Goal: Transaction & Acquisition: Book appointment/travel/reservation

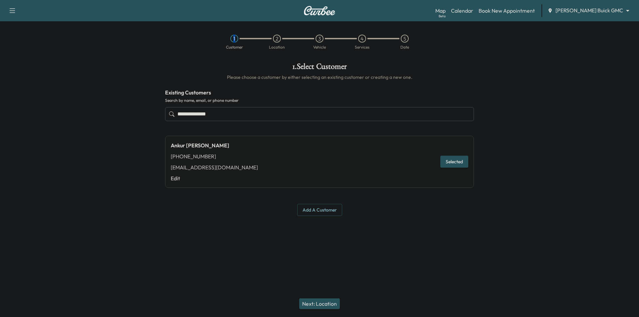
click at [330, 302] on button "Next: Location" at bounding box center [319, 303] width 41 height 11
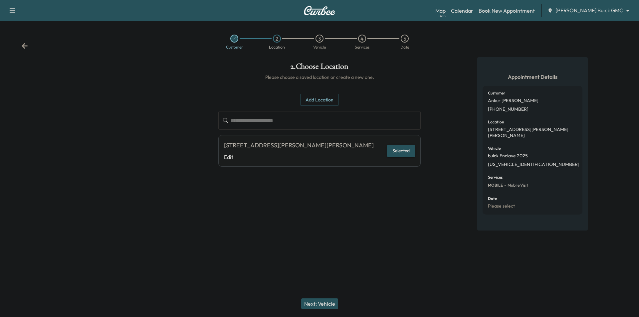
click at [406, 157] on button "Selected" at bounding box center [401, 151] width 28 height 12
click at [326, 304] on button "Next: Vehicle" at bounding box center [319, 303] width 37 height 11
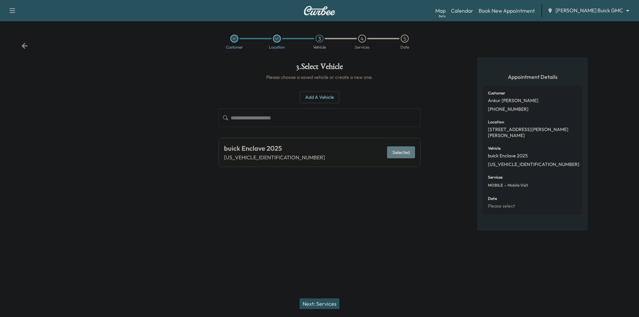
click at [409, 148] on button "Selected" at bounding box center [401, 152] width 28 height 12
click at [323, 307] on button "Next: Services" at bounding box center [319, 303] width 40 height 11
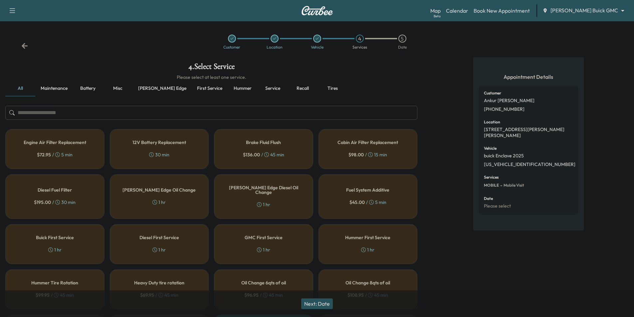
click at [55, 91] on button "Maintenance" at bounding box center [54, 89] width 38 height 16
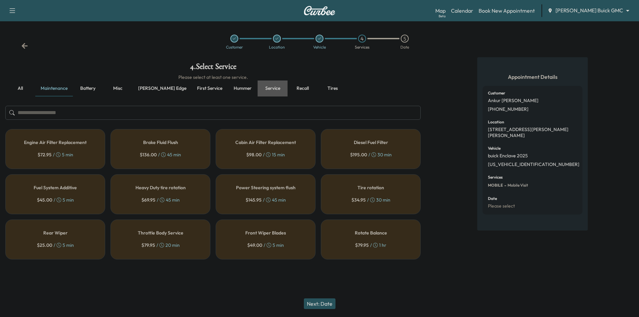
click at [258, 89] on button "Service" at bounding box center [273, 89] width 30 height 16
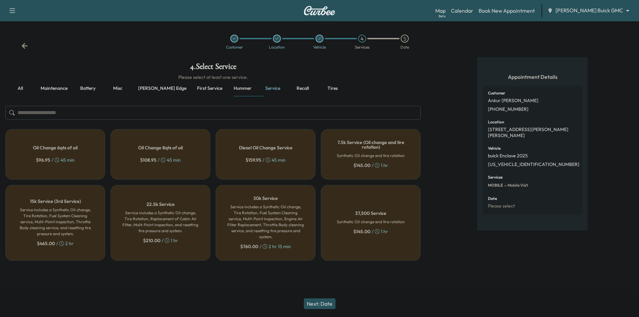
click at [158, 141] on div "Oil Change 8qts of oil $ 108.95 / 45 min" at bounding box center [160, 154] width 100 height 51
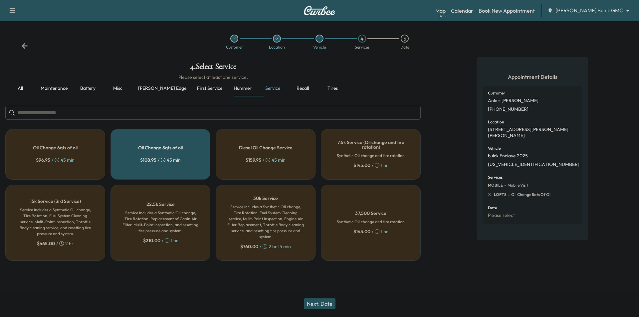
click at [326, 300] on button "Next: Date" at bounding box center [320, 303] width 32 height 11
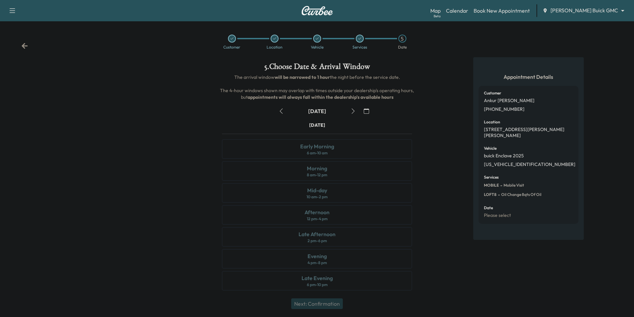
click at [353, 113] on icon "button" at bounding box center [352, 110] width 5 height 5
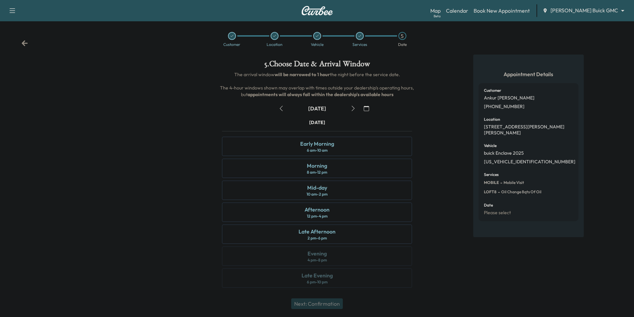
click at [350, 106] on icon "button" at bounding box center [352, 108] width 5 height 5
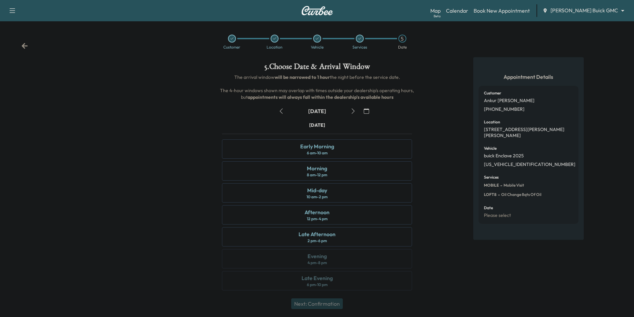
click at [282, 111] on icon "button" at bounding box center [280, 110] width 5 height 5
click at [337, 172] on div "Morning 8 am - 12 pm" at bounding box center [317, 170] width 190 height 19
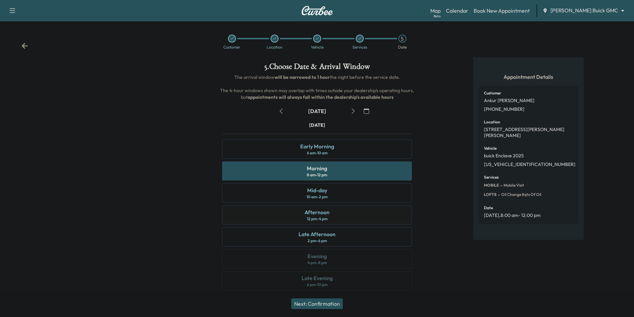
click at [388, 219] on div "Afternoon 12 pm - 4 pm" at bounding box center [317, 214] width 190 height 19
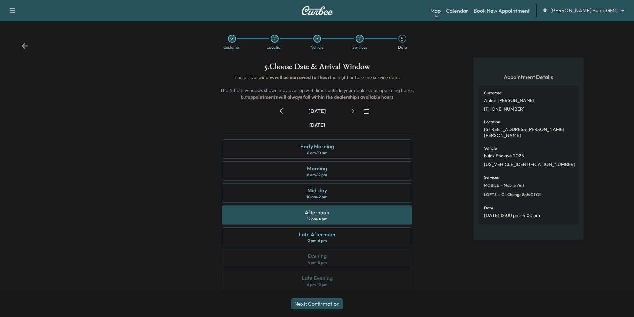
scroll to position [3, 0]
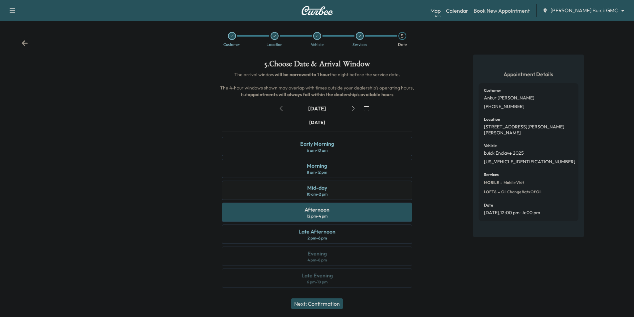
click at [403, 198] on div "Mid-day 10 am - 2 pm" at bounding box center [317, 190] width 190 height 19
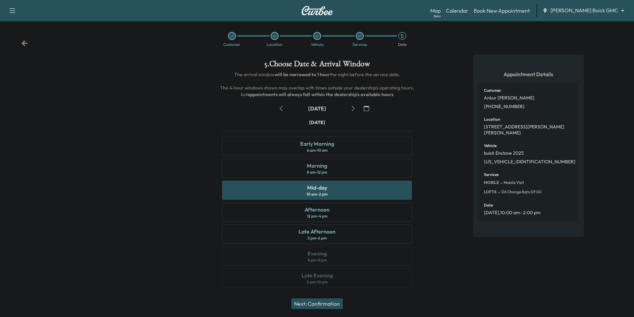
click at [23, 44] on icon at bounding box center [25, 43] width 6 height 6
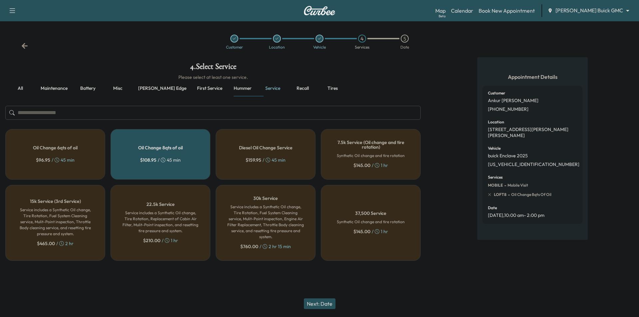
click at [325, 304] on button "Next: Date" at bounding box center [320, 303] width 32 height 11
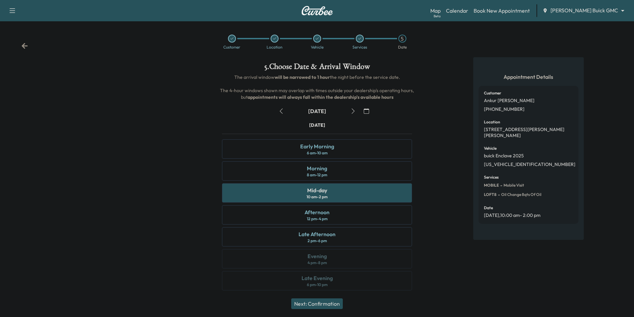
click at [337, 305] on button "Next: Confirmation" at bounding box center [317, 303] width 52 height 11
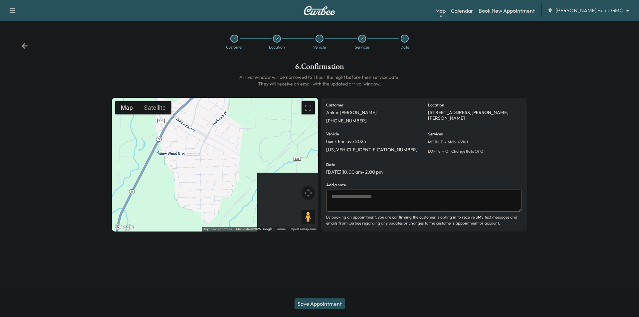
click at [22, 45] on icon at bounding box center [25, 46] width 6 height 6
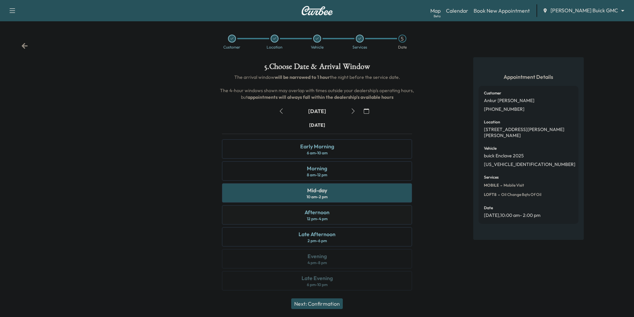
click at [330, 218] on div "Afternoon 12 pm - 4 pm" at bounding box center [317, 214] width 190 height 19
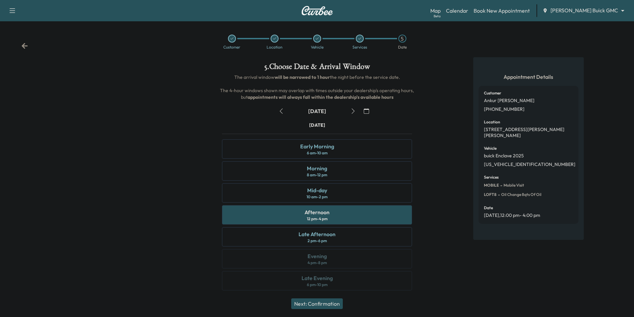
click at [337, 303] on button "Next: Confirmation" at bounding box center [317, 303] width 52 height 11
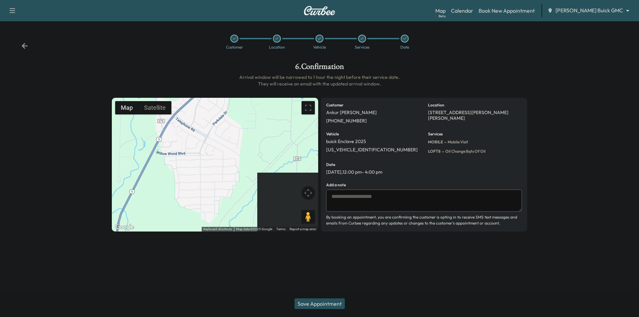
click at [422, 200] on textarea at bounding box center [424, 201] width 196 height 22
type textarea "*"
click at [445, 196] on textarea "**********" at bounding box center [424, 201] width 196 height 22
type textarea "**********"
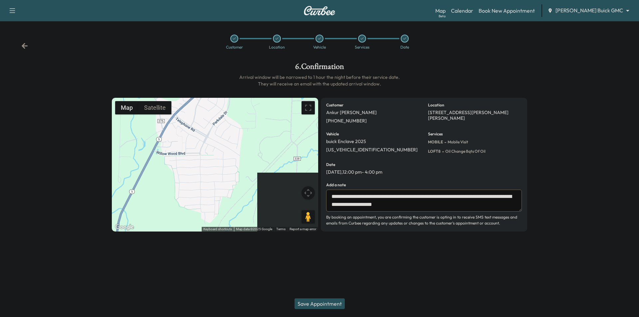
click at [405, 205] on textarea "**********" at bounding box center [424, 201] width 196 height 22
drag, startPoint x: 405, startPoint y: 205, endPoint x: 328, endPoint y: 194, distance: 77.7
click at [328, 194] on textarea "**********" at bounding box center [424, 201] width 196 height 22
click at [329, 302] on button "Save Appointment" at bounding box center [319, 303] width 50 height 11
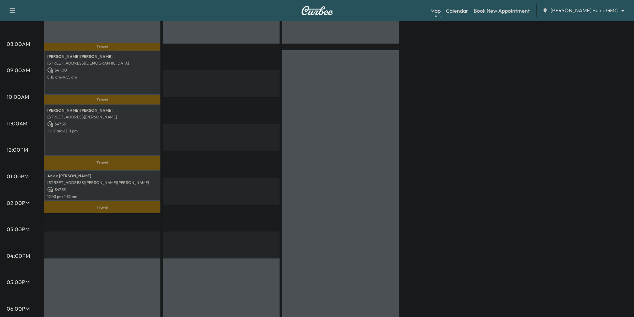
scroll to position [200, 0]
